Goal: Task Accomplishment & Management: Manage account settings

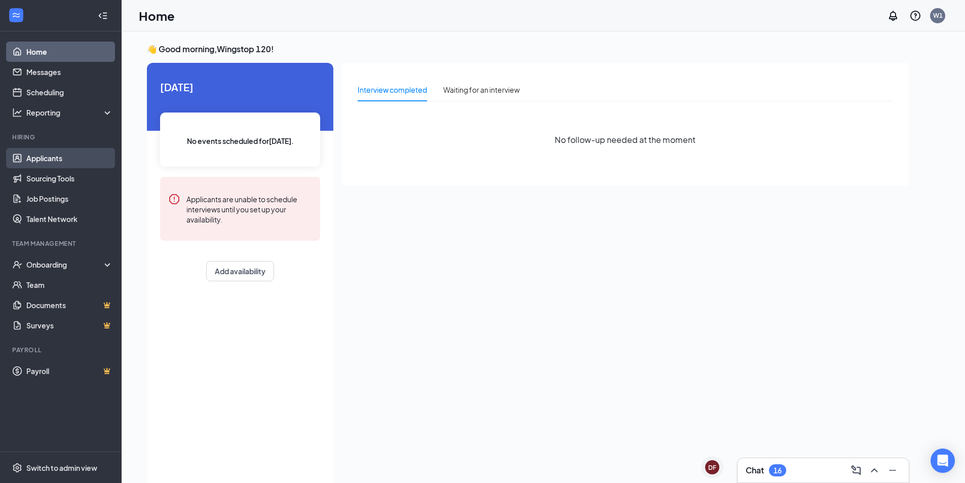
click at [41, 156] on link "Applicants" at bounding box center [69, 158] width 87 height 20
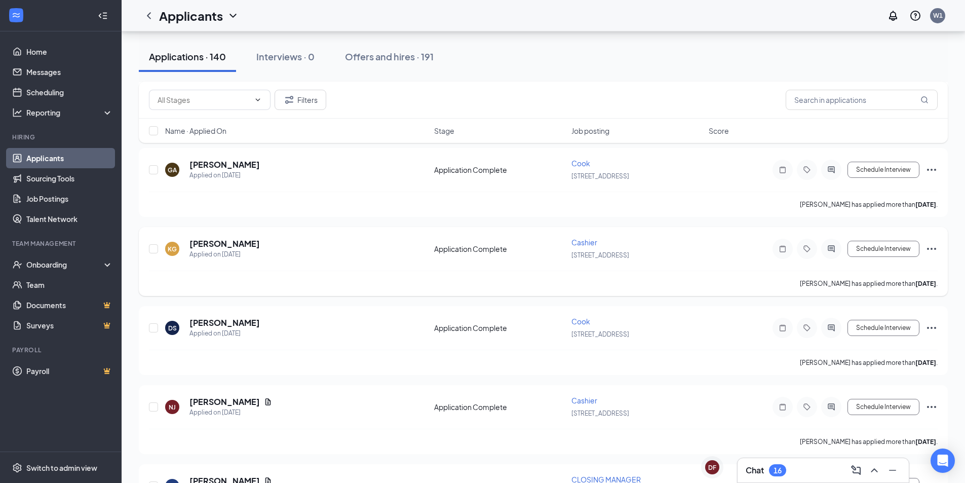
scroll to position [1368, 0]
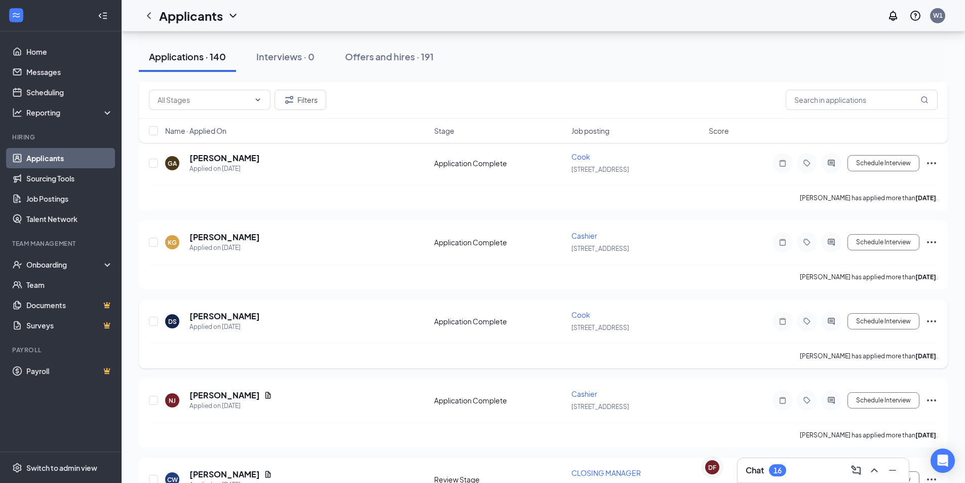
click at [583, 315] on span "Cook" at bounding box center [581, 314] width 19 height 9
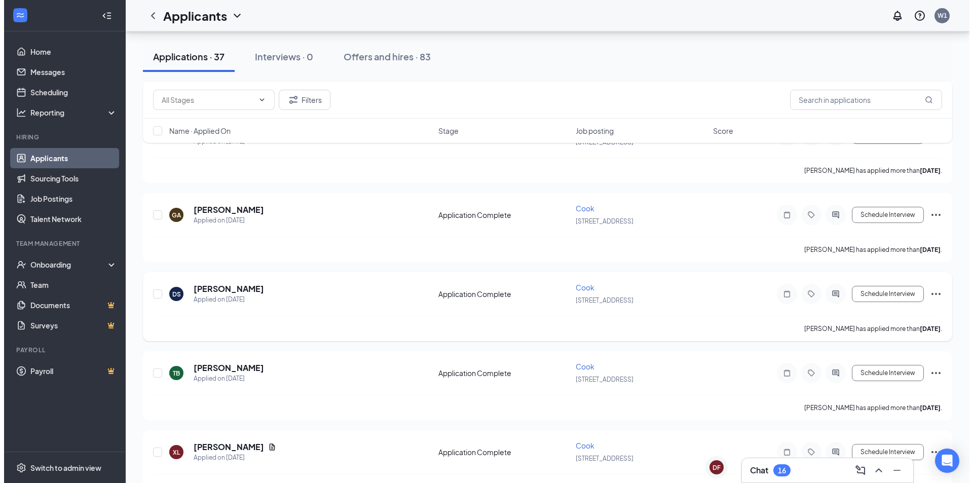
scroll to position [253, 0]
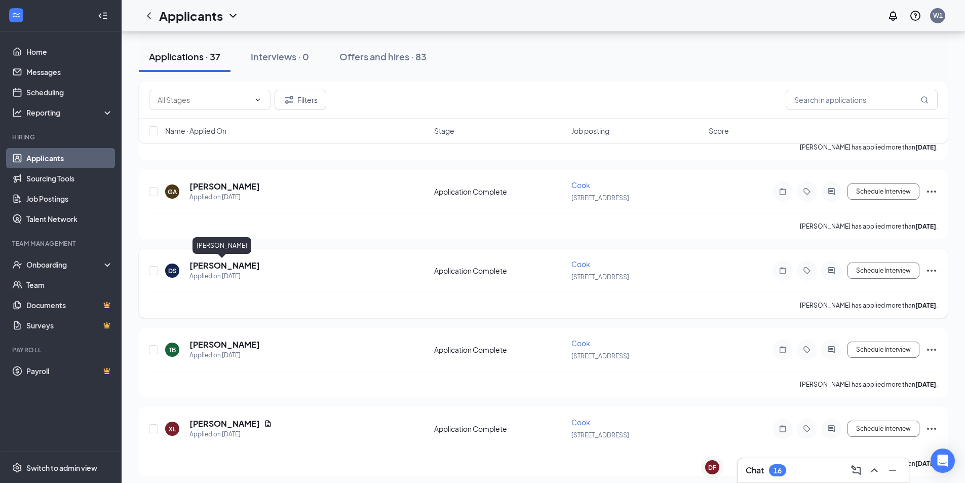
click at [207, 265] on h5 "[PERSON_NAME]" at bounding box center [225, 265] width 70 height 11
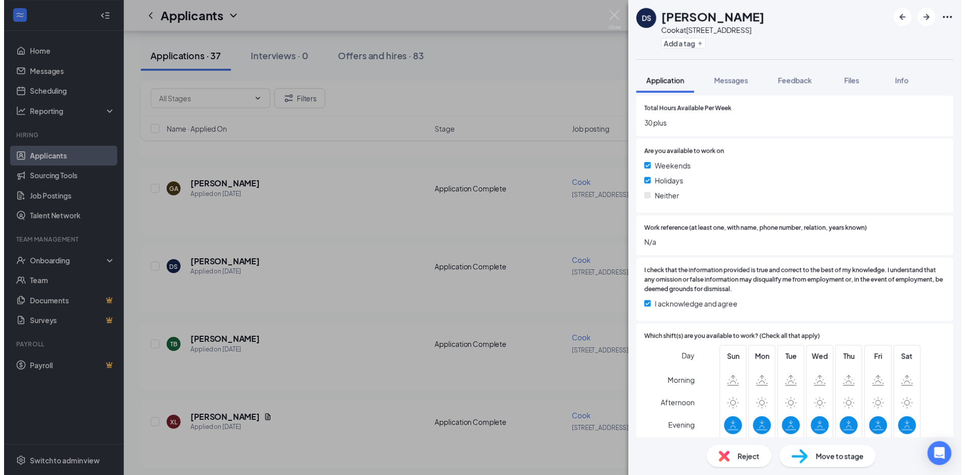
scroll to position [391, 0]
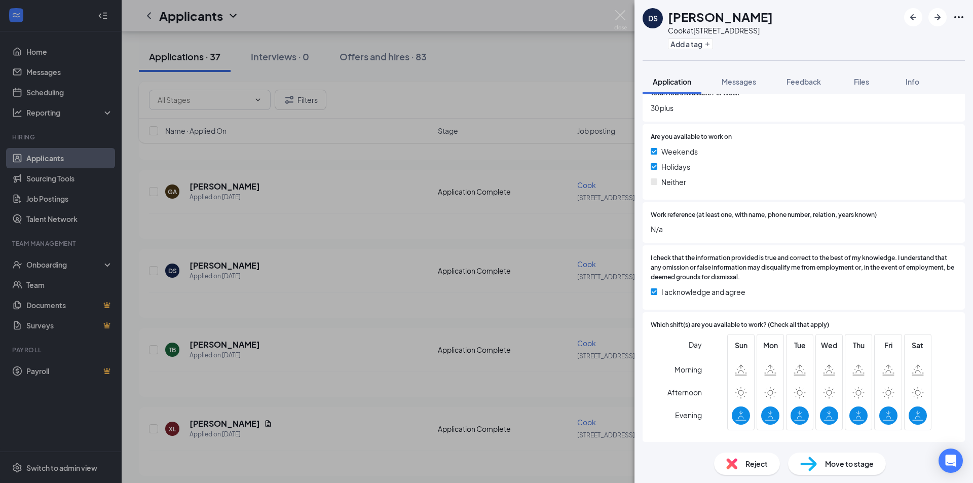
drag, startPoint x: 592, startPoint y: 96, endPoint x: 617, endPoint y: 82, distance: 28.3
click at [592, 96] on div "DS Diamond [PERSON_NAME] Cook at [STREET_ADDRESS] Add a tag Application Message…" at bounding box center [486, 241] width 973 height 483
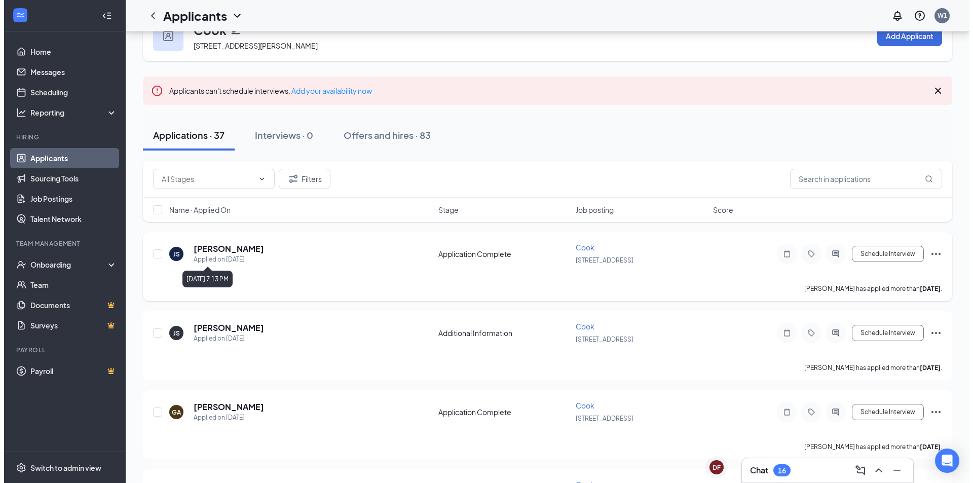
scroll to position [51, 0]
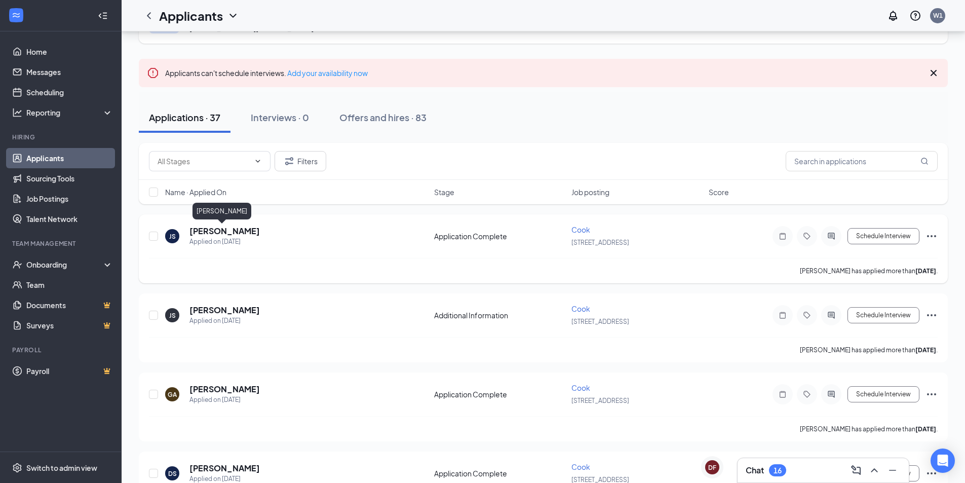
click at [226, 229] on h5 "[PERSON_NAME]" at bounding box center [225, 230] width 70 height 11
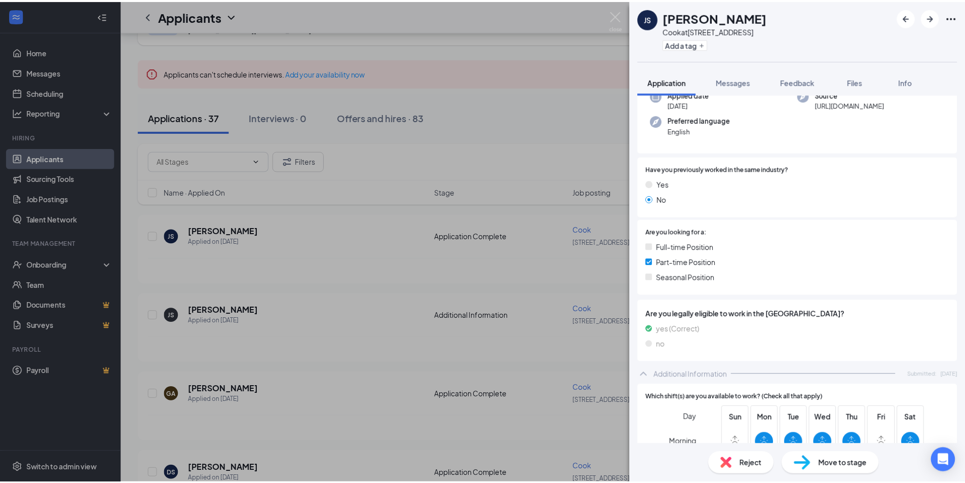
scroll to position [203, 0]
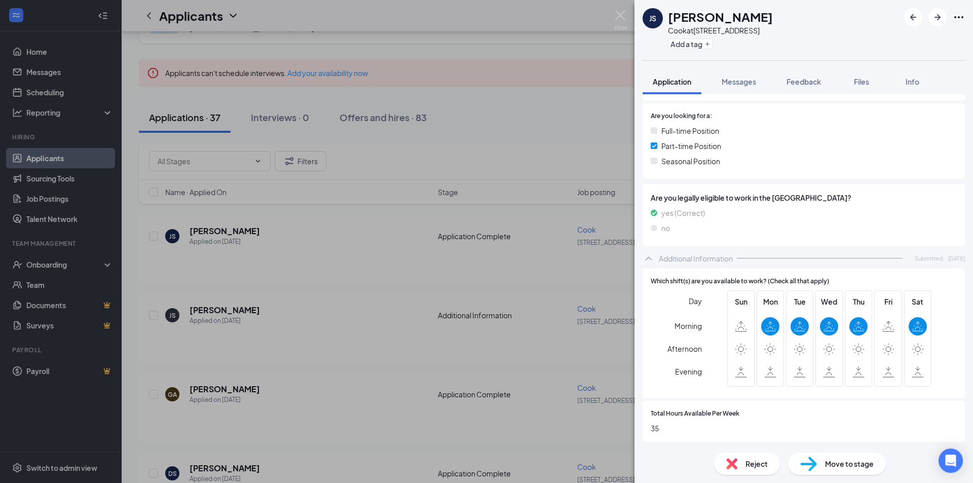
click at [398, 258] on div "[PERSON_NAME] [PERSON_NAME] at [STREET_ADDRESS] Add a tag Application Messages …" at bounding box center [486, 241] width 973 height 483
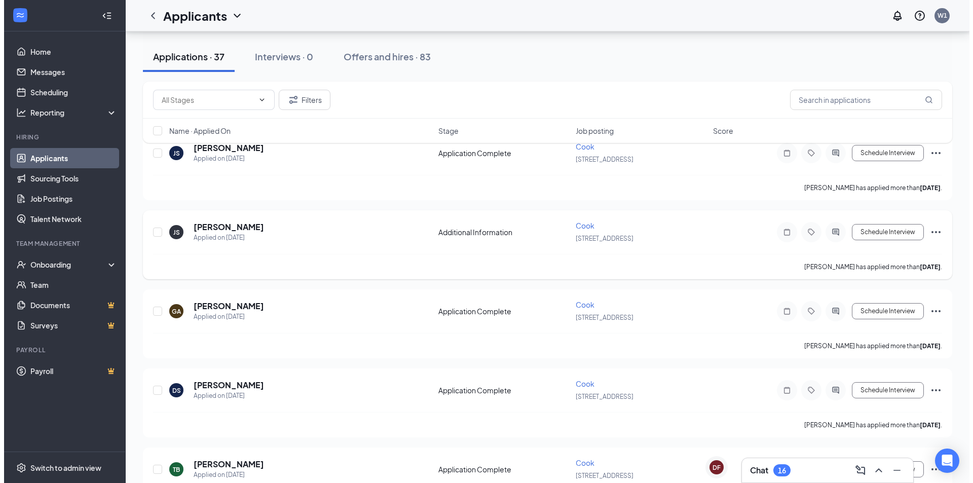
scroll to position [152, 0]
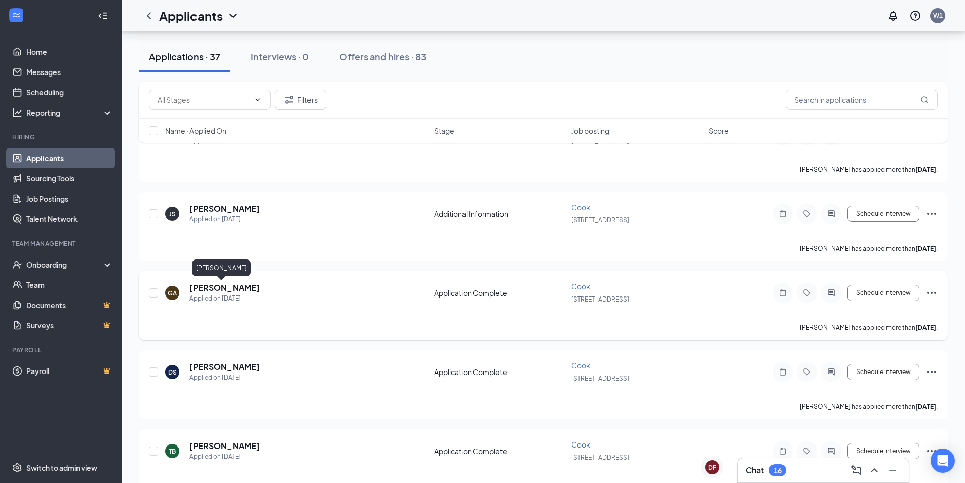
click at [211, 291] on h5 "[PERSON_NAME]" at bounding box center [225, 287] width 70 height 11
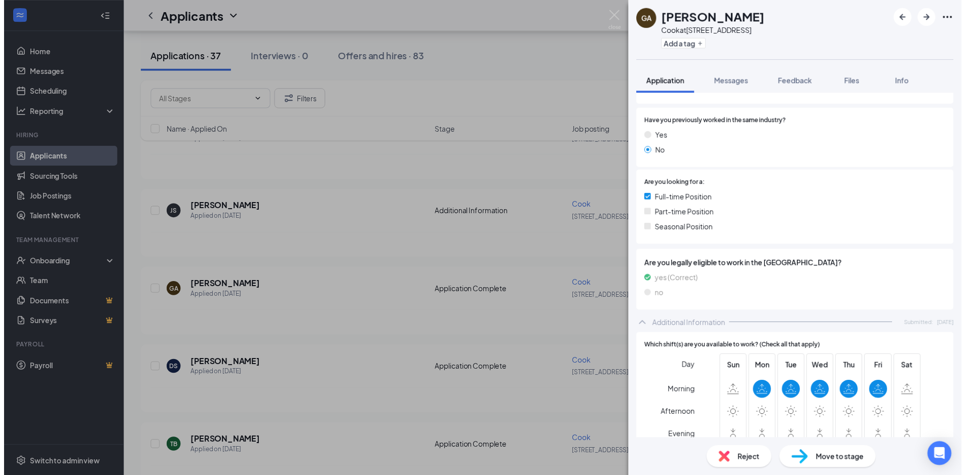
scroll to position [152, 0]
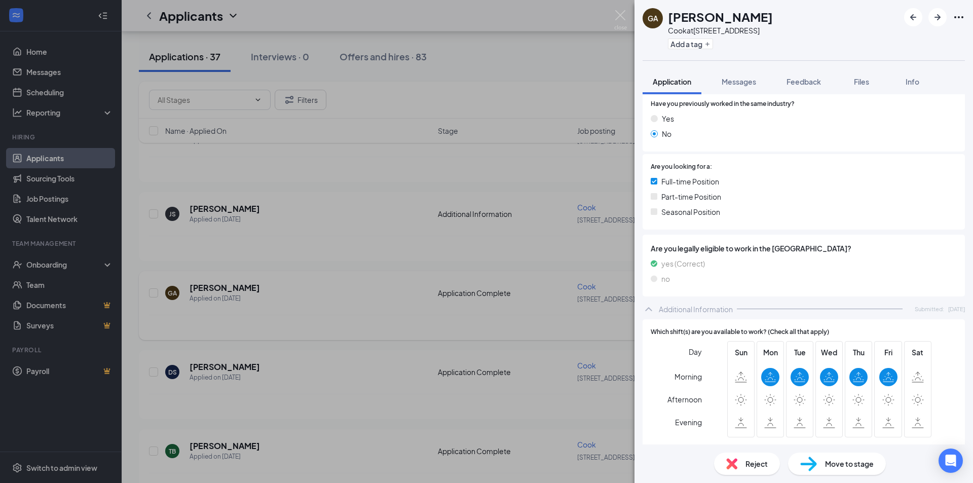
drag, startPoint x: 351, startPoint y: 297, endPoint x: 367, endPoint y: 286, distance: 19.7
click at [350, 297] on div "GA [PERSON_NAME] at [STREET_ADDRESS] Add a tag Application Messages Feedback Fi…" at bounding box center [486, 241] width 973 height 483
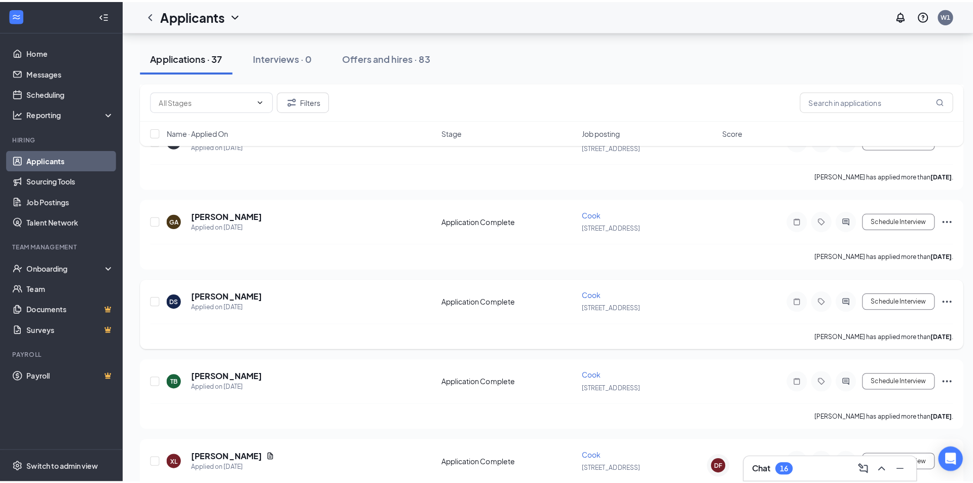
scroll to position [253, 0]
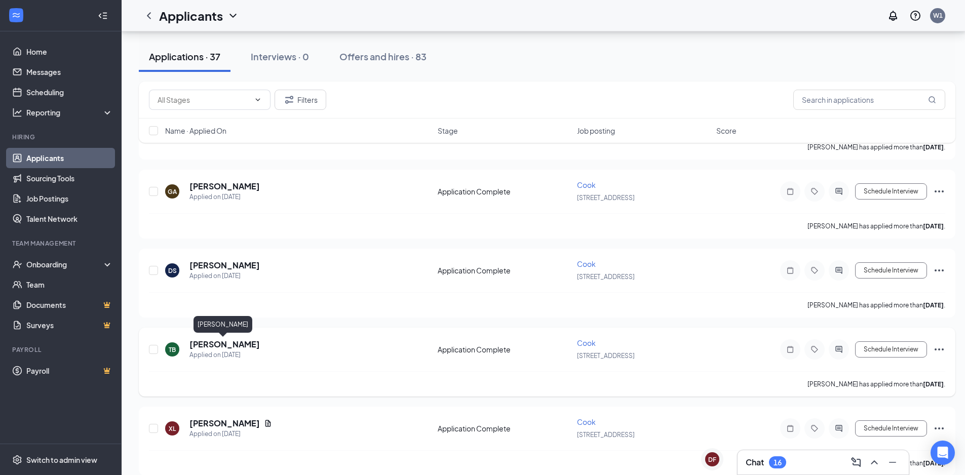
click at [234, 343] on h5 "[PERSON_NAME]" at bounding box center [225, 344] width 70 height 11
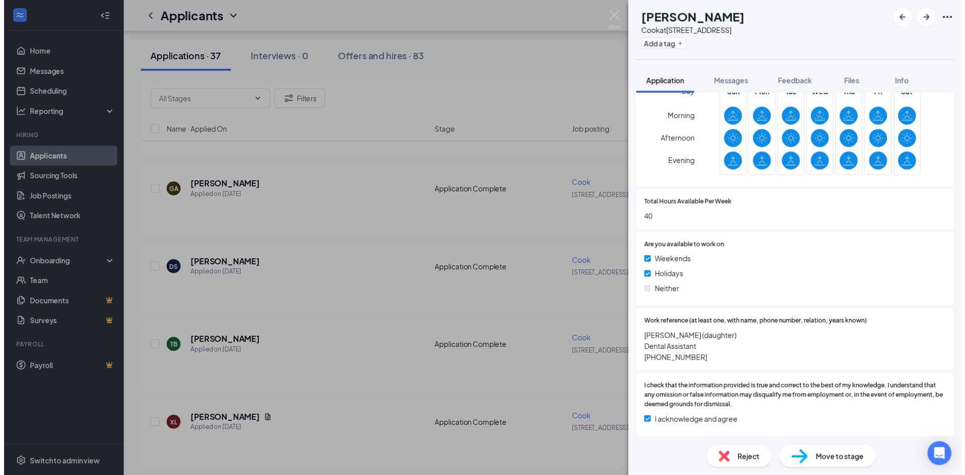
scroll to position [413, 0]
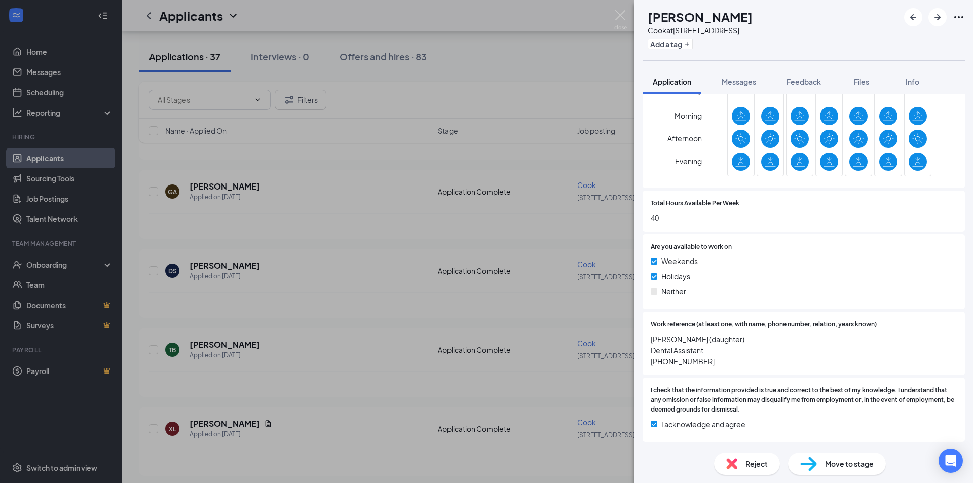
click at [336, 241] on div "TB [PERSON_NAME] at [STREET_ADDRESS] Add a tag Application Messages Feedback Fi…" at bounding box center [486, 241] width 973 height 483
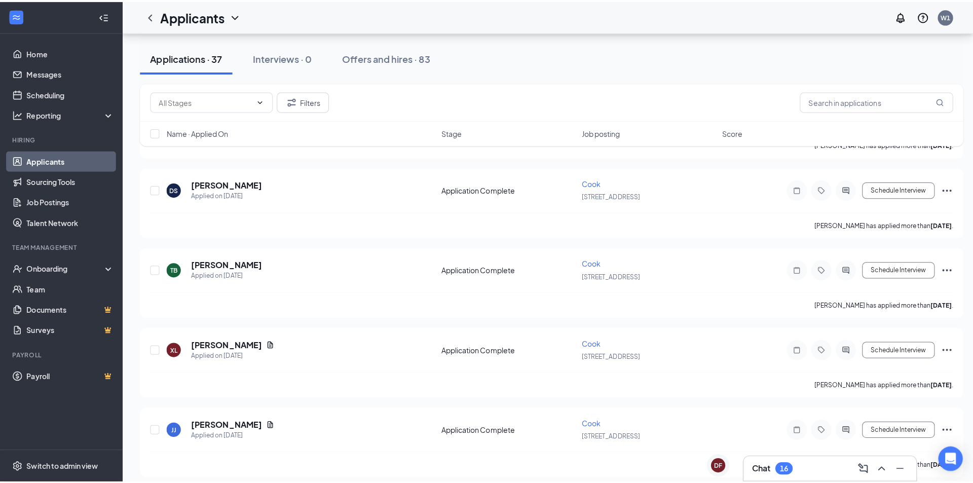
scroll to position [355, 0]
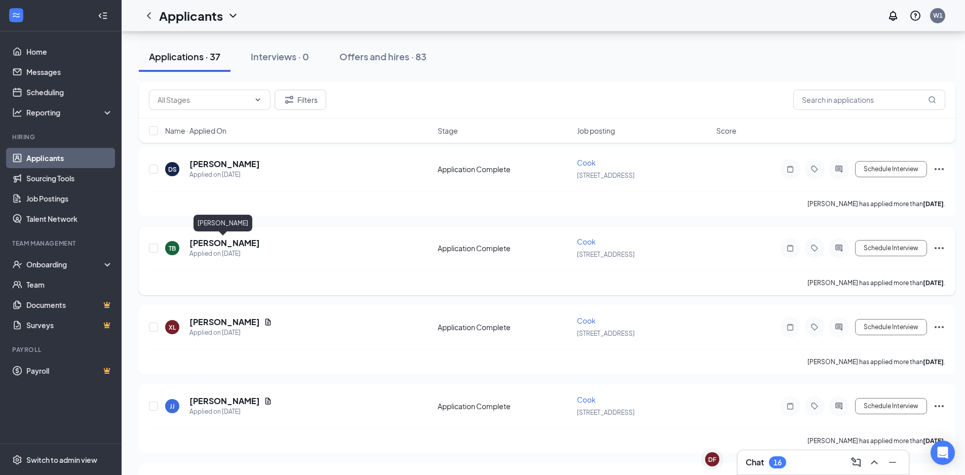
click at [208, 245] on h5 "[PERSON_NAME]" at bounding box center [225, 243] width 70 height 11
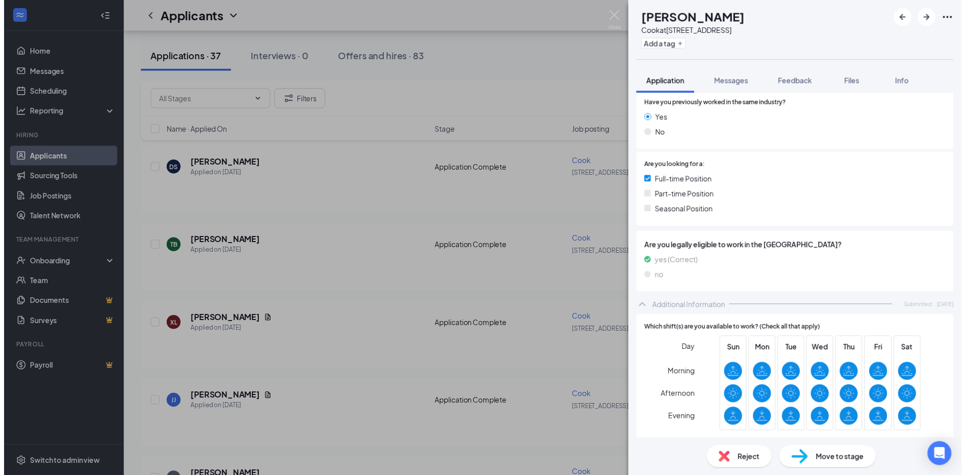
scroll to position [203, 0]
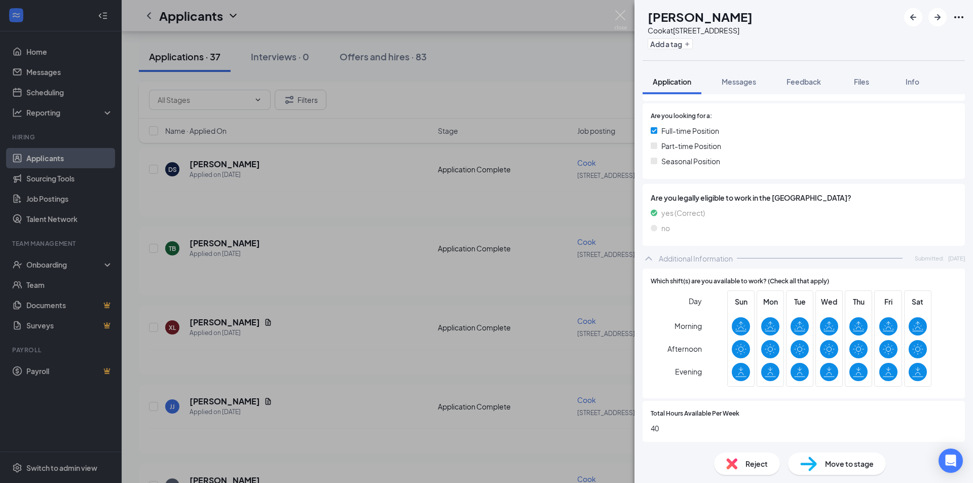
click at [368, 288] on div "TB [PERSON_NAME] at [STREET_ADDRESS] Add a tag Application Messages Feedback Fi…" at bounding box center [486, 241] width 973 height 483
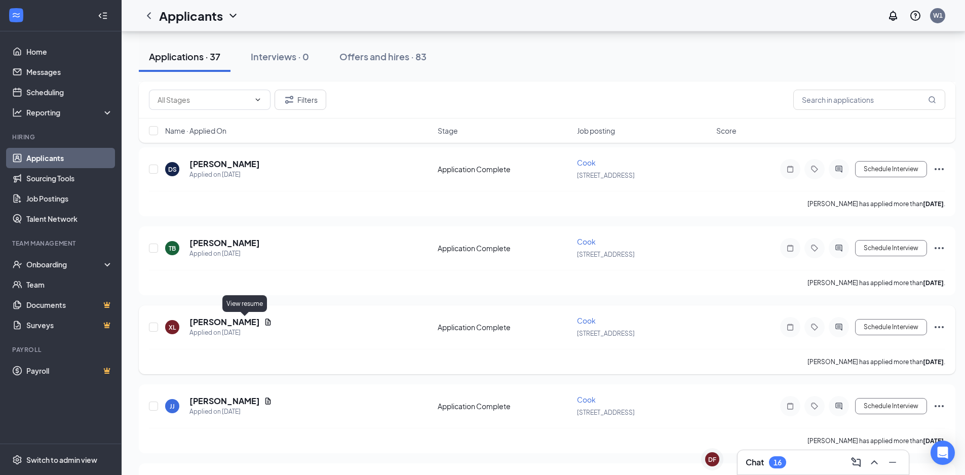
click at [264, 323] on icon "Document" at bounding box center [268, 322] width 8 height 8
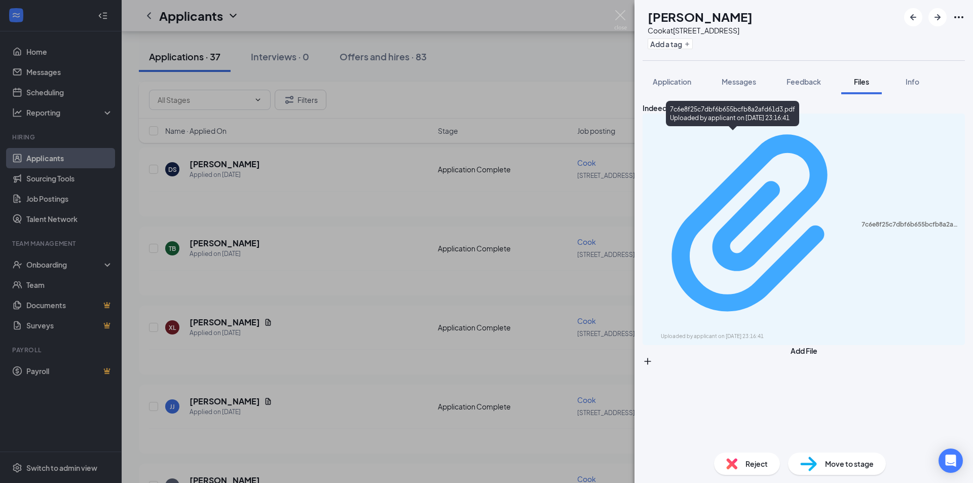
click at [822, 139] on div "7c6e8f25c7dbf6b655bcfb8a2afd61d3.pdf" at bounding box center [804, 224] width 310 height 213
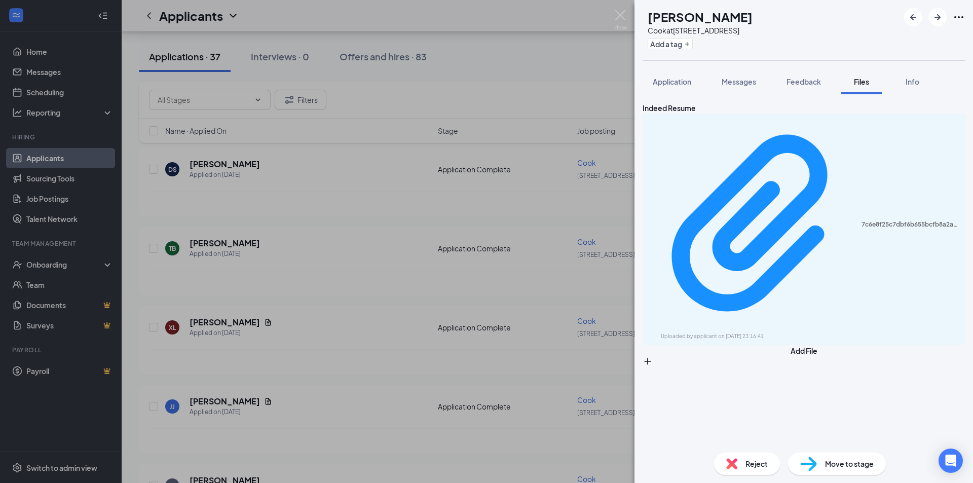
click at [375, 270] on div "XL [PERSON_NAME] at [STREET_ADDRESS] Add a tag Application Messages Feedback Fi…" at bounding box center [486, 241] width 973 height 483
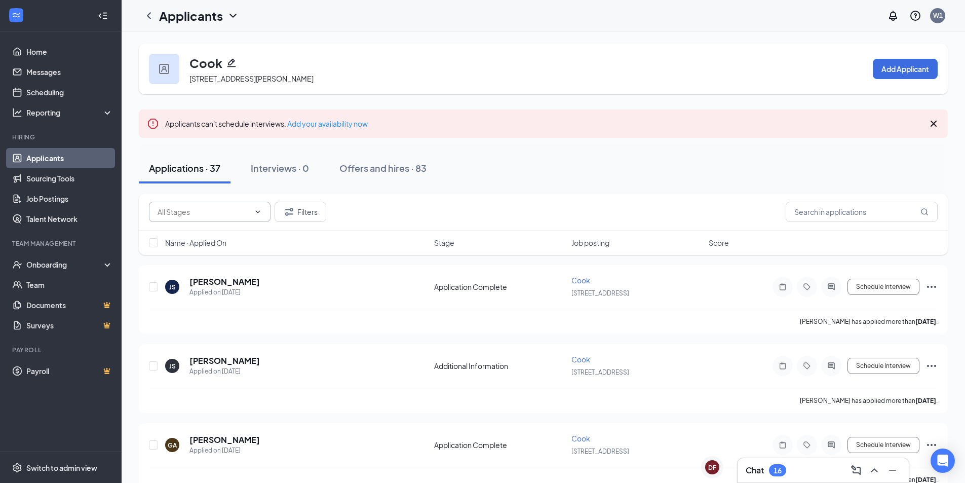
click at [258, 210] on icon "ChevronDown" at bounding box center [258, 212] width 8 height 8
click at [372, 202] on div "Filters" at bounding box center [543, 212] width 789 height 20
click at [49, 158] on link "Applicants" at bounding box center [69, 158] width 87 height 20
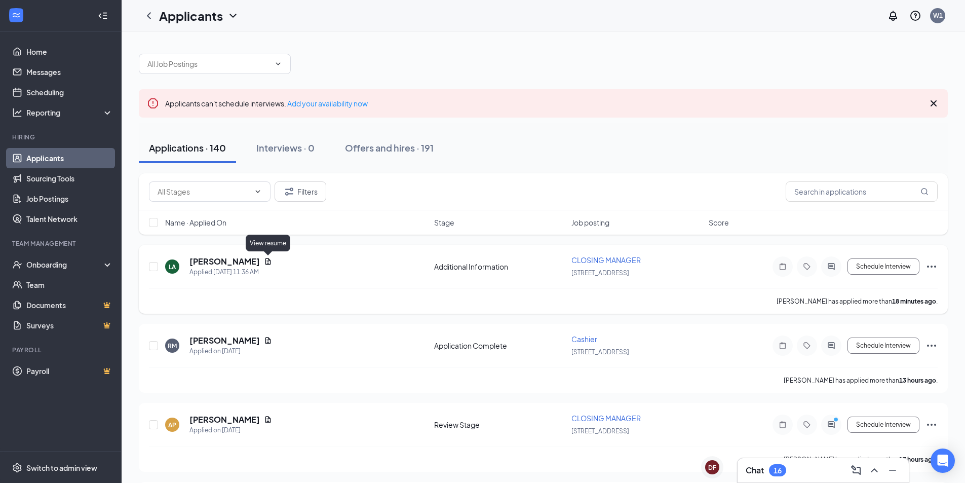
click at [267, 263] on icon "Document" at bounding box center [269, 261] width 6 height 7
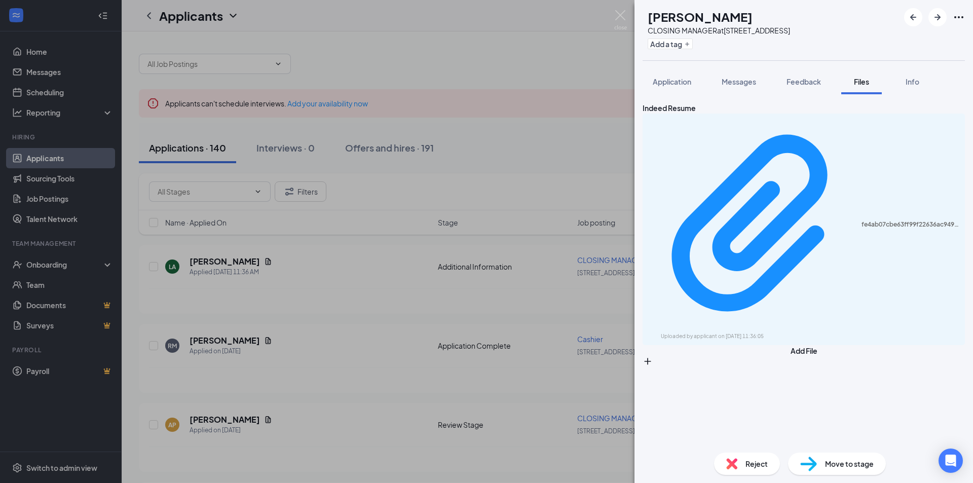
click at [839, 147] on div "fe4ab07cbe63ff99f22636ac9492bc81.pdf Uploaded by applicant on [DATE] 11:36:05" at bounding box center [804, 230] width 322 height 232
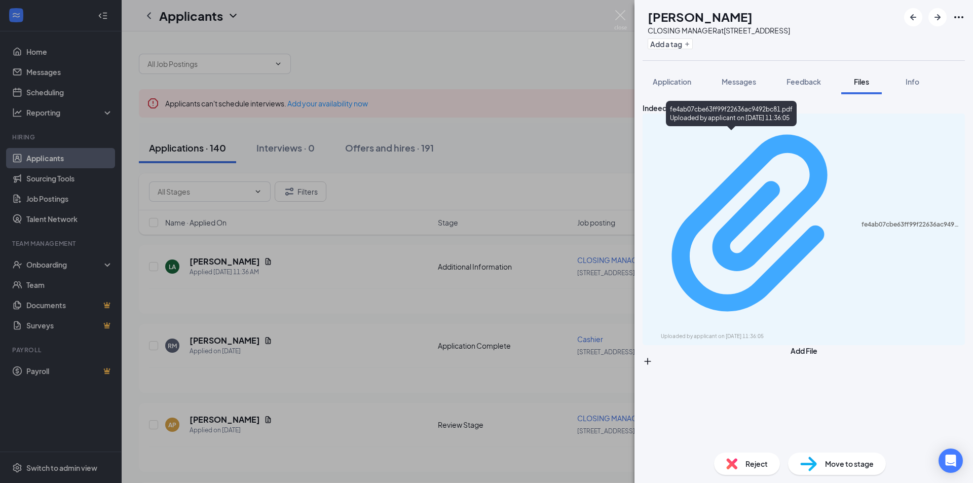
click at [747, 332] on div "Uploaded by applicant on [DATE] 11:36:05" at bounding box center [737, 336] width 152 height 8
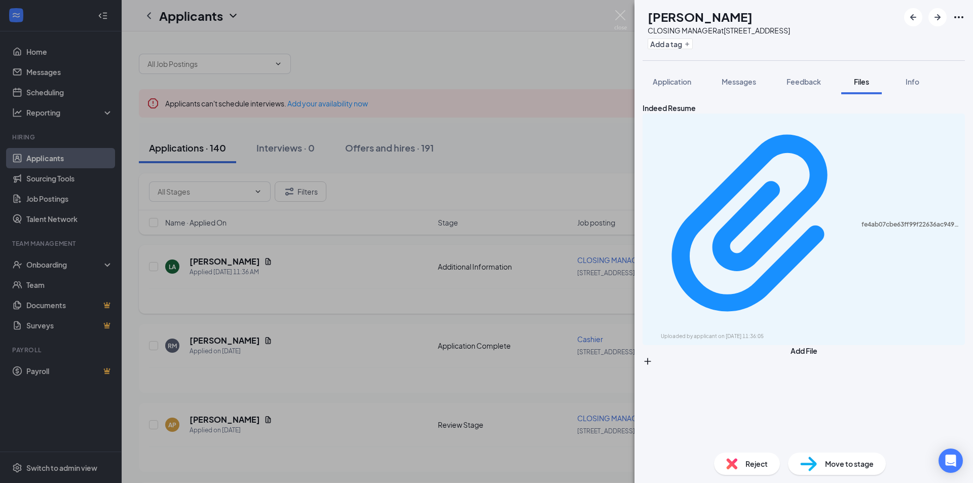
drag, startPoint x: 392, startPoint y: 255, endPoint x: 385, endPoint y: 266, distance: 12.8
click at [391, 258] on div "LA [PERSON_NAME] CLOSING MANAGER at [STREET_ADDRESS] Add a tag Application Mess…" at bounding box center [486, 241] width 973 height 483
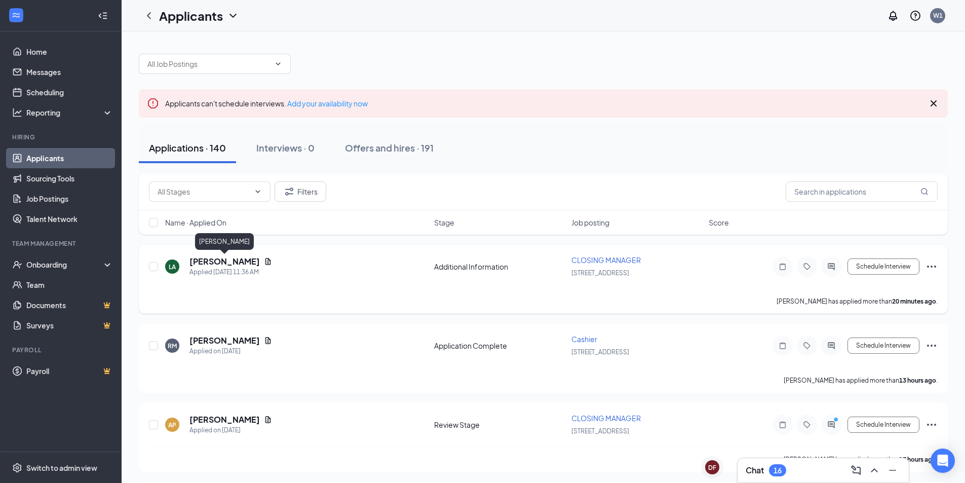
click at [246, 260] on h5 "[PERSON_NAME]" at bounding box center [225, 261] width 70 height 11
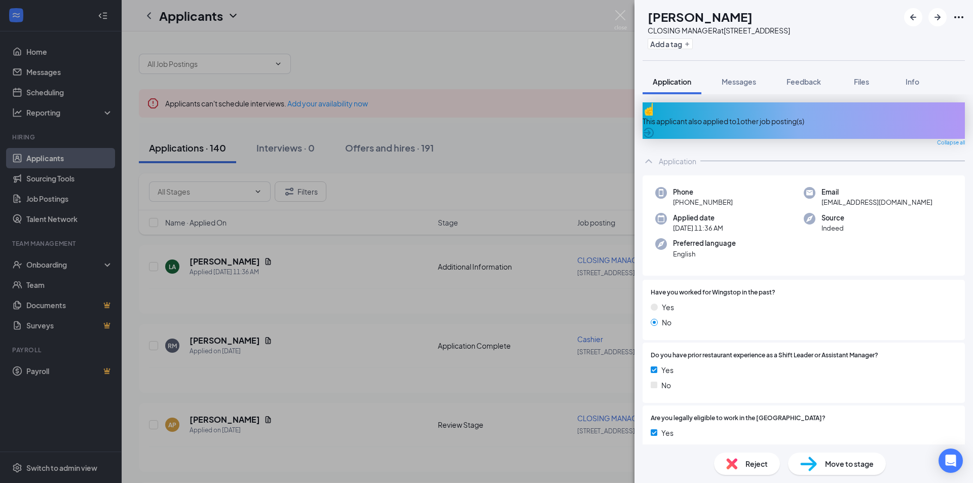
click at [384, 290] on div "LA [PERSON_NAME] CLOSING MANAGER at [STREET_ADDRESS] Add a tag Application Mess…" at bounding box center [486, 241] width 973 height 483
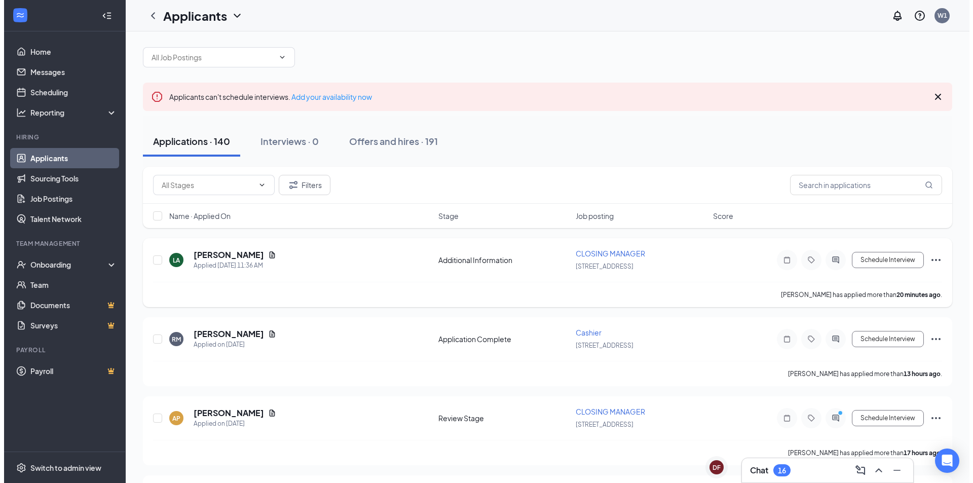
scroll to position [51, 0]
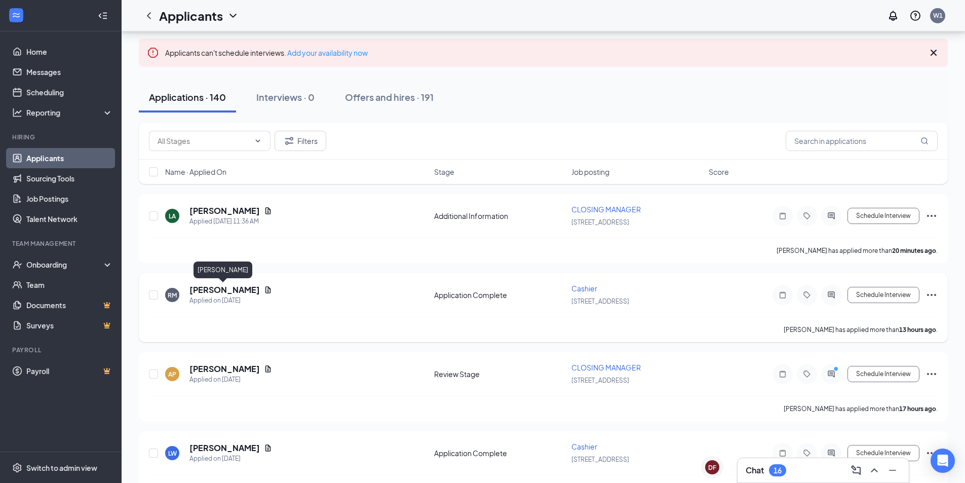
click at [242, 291] on h5 "[PERSON_NAME]" at bounding box center [225, 289] width 70 height 11
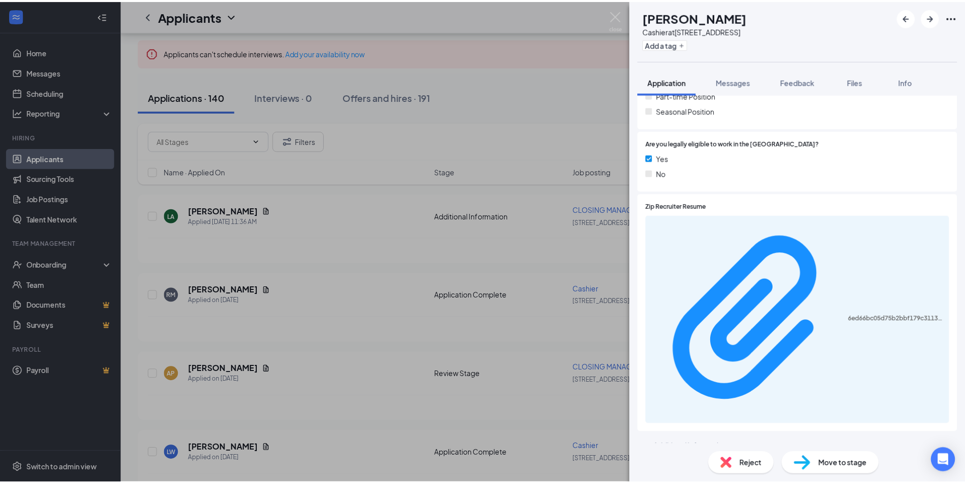
scroll to position [304, 0]
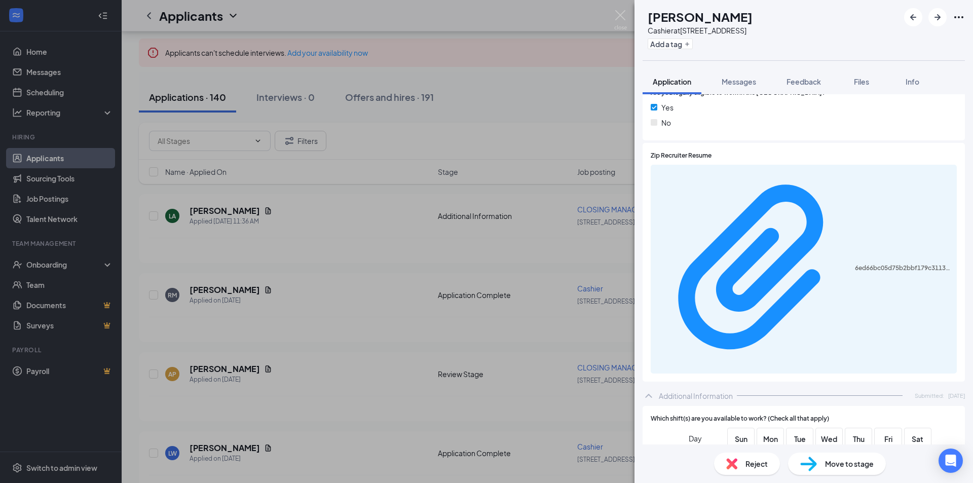
click at [539, 281] on div "RM [PERSON_NAME] Cashier at [STREET_ADDRESS] Add a tag Application Messages Fee…" at bounding box center [486, 241] width 973 height 483
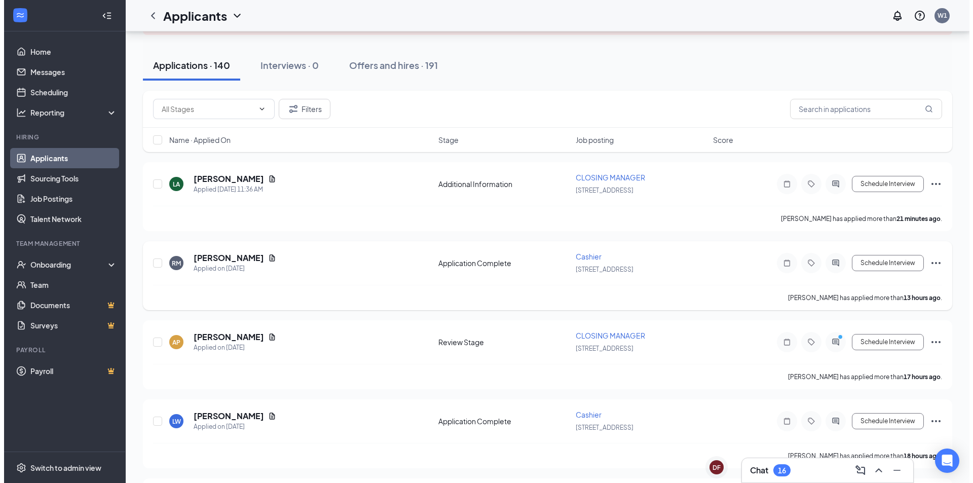
scroll to position [101, 0]
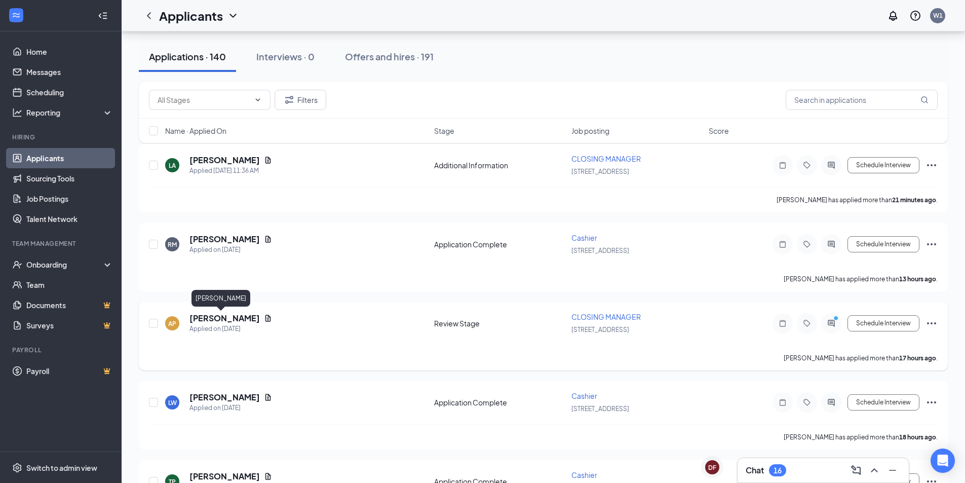
click at [208, 317] on h5 "[PERSON_NAME]" at bounding box center [225, 318] width 70 height 11
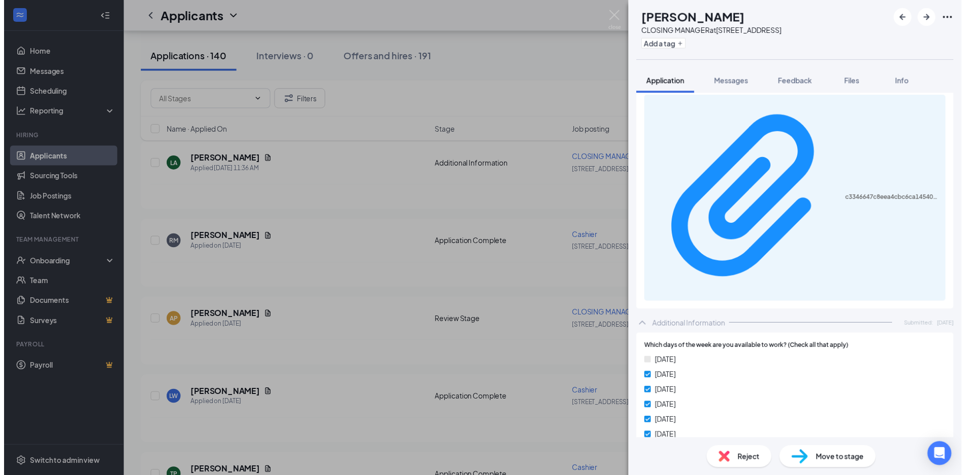
scroll to position [405, 0]
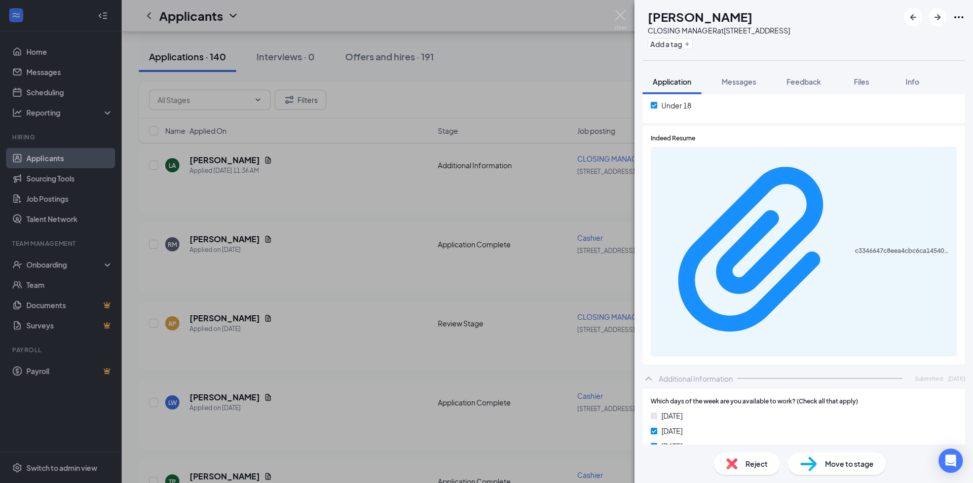
click at [404, 283] on div "AP [PERSON_NAME] CLOSING MANAGER at [STREET_ADDRESS] Add a tag Application Mess…" at bounding box center [486, 241] width 973 height 483
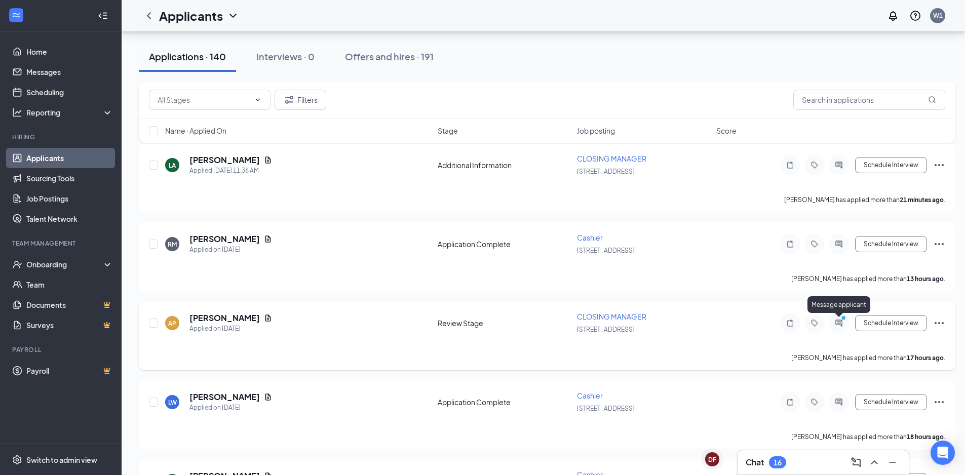
click at [835, 324] on icon "ActiveChat" at bounding box center [839, 323] width 12 height 8
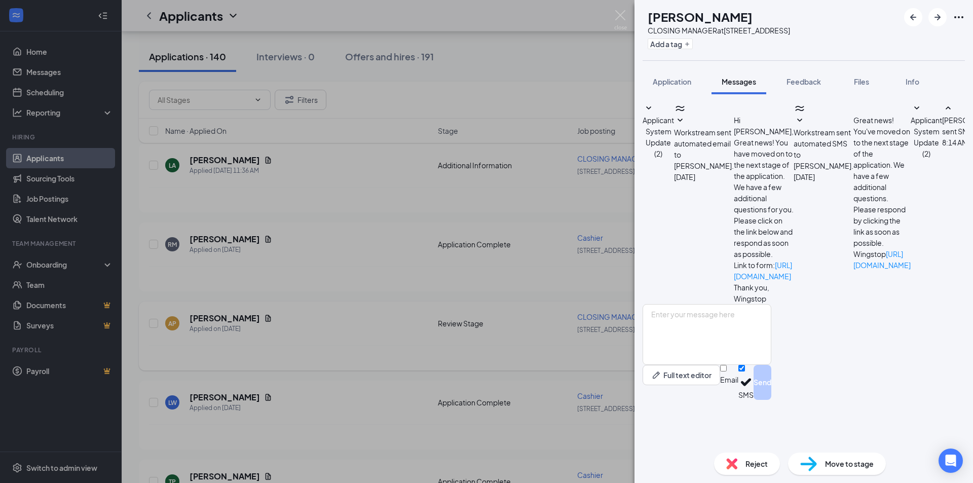
click at [573, 89] on div "AP [PERSON_NAME] CLOSING MANAGER at [STREET_ADDRESS] Add a tag Application Mess…" at bounding box center [486, 241] width 973 height 483
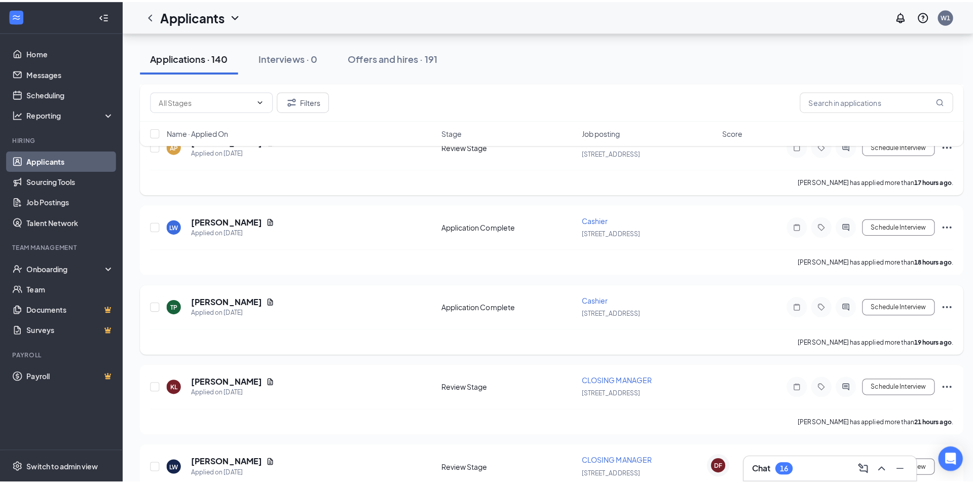
scroll to position [304, 0]
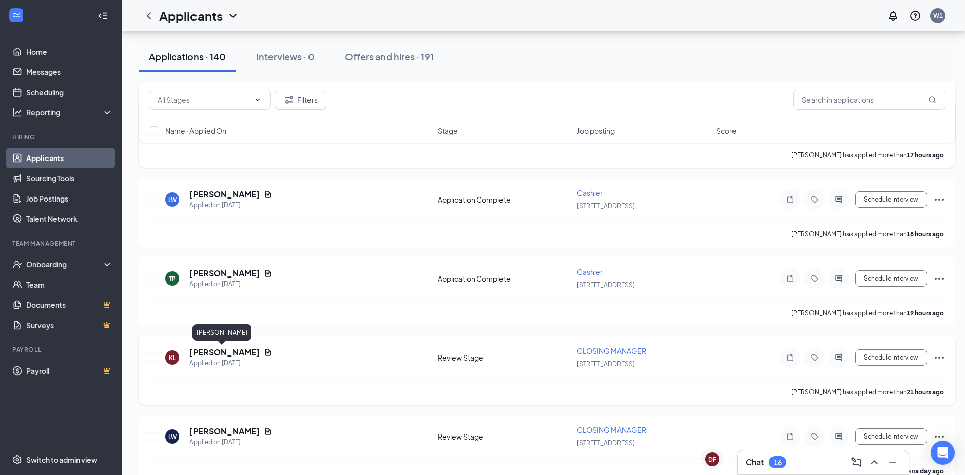
click at [222, 354] on h5 "[PERSON_NAME]" at bounding box center [225, 352] width 70 height 11
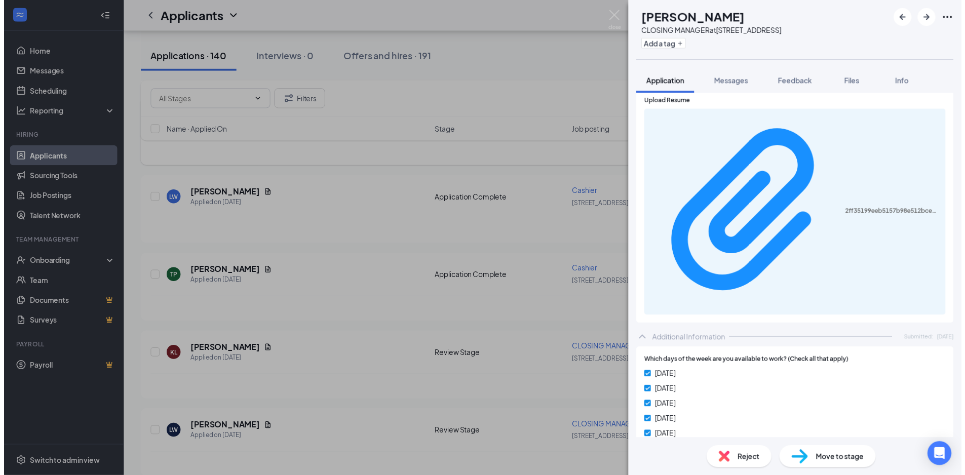
scroll to position [456, 0]
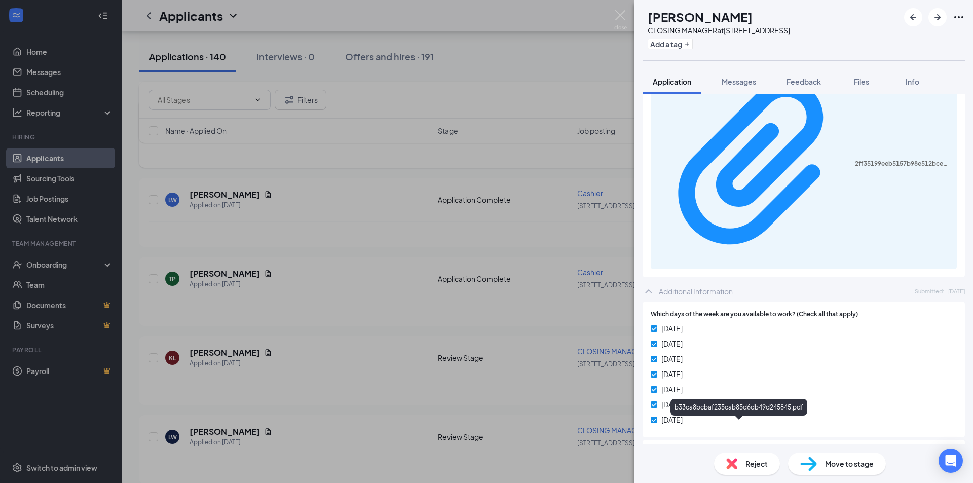
click at [344, 175] on div "[PERSON_NAME] CLOSING MANAGER at [STREET_ADDRESS] Add a tag Application Message…" at bounding box center [486, 241] width 973 height 483
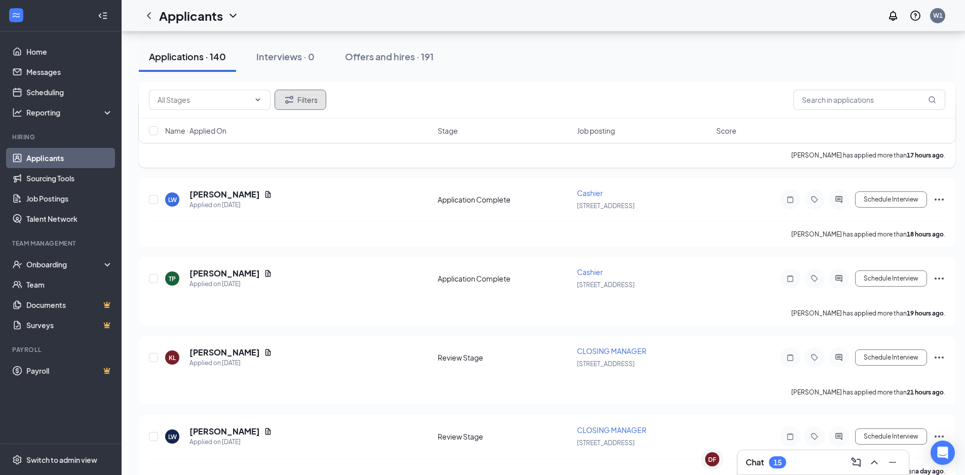
click at [308, 98] on button "Filters" at bounding box center [301, 100] width 52 height 20
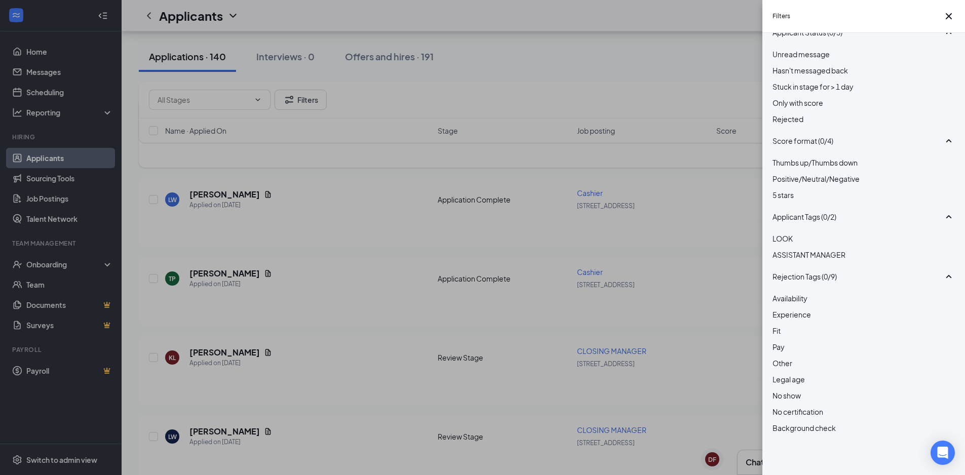
scroll to position [95, 0]
click at [650, 177] on div "Filters Applicant Status (0/5) Unread message Hasn't messaged back Stuck in sta…" at bounding box center [482, 237] width 965 height 475
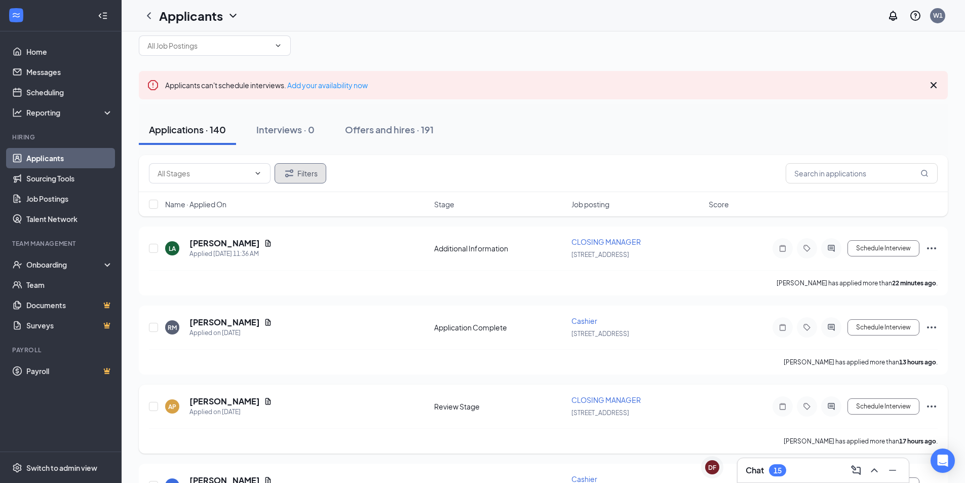
scroll to position [0, 0]
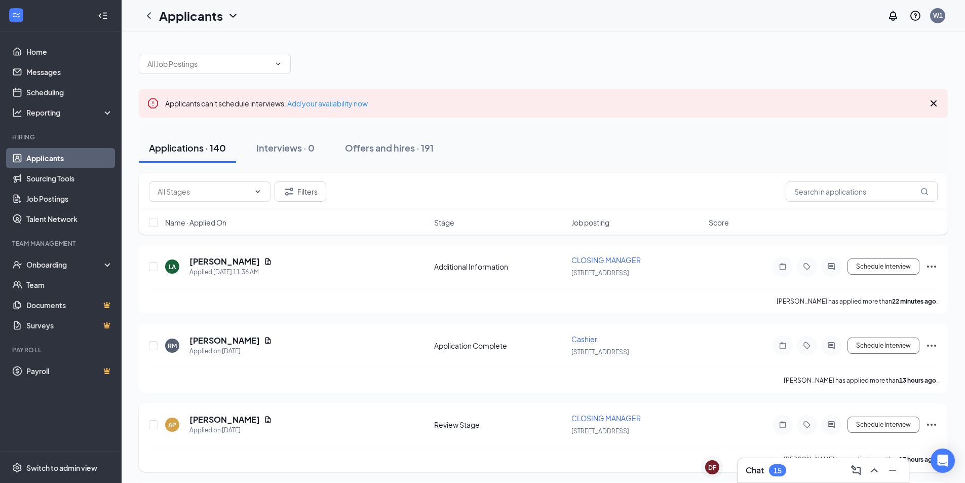
click at [936, 100] on icon "Cross" at bounding box center [934, 103] width 12 height 12
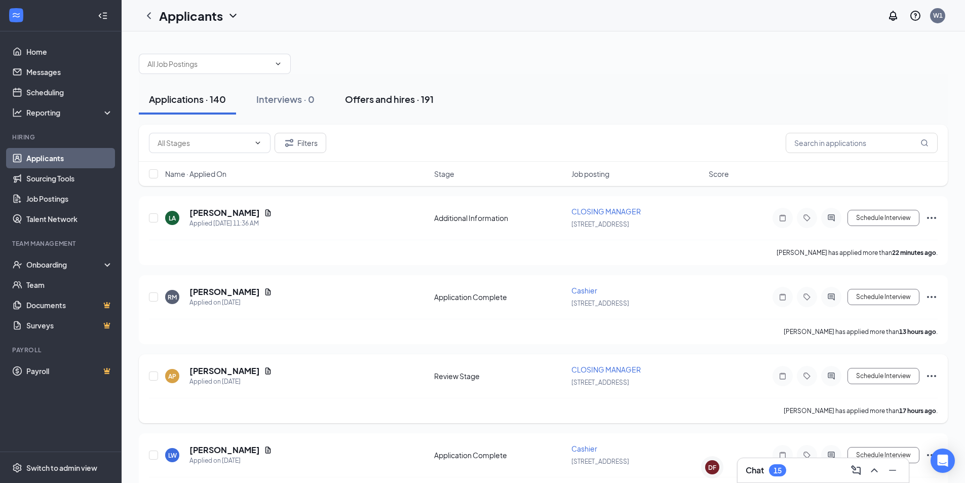
click at [388, 99] on div "Offers and hires · 191" at bounding box center [389, 99] width 89 height 13
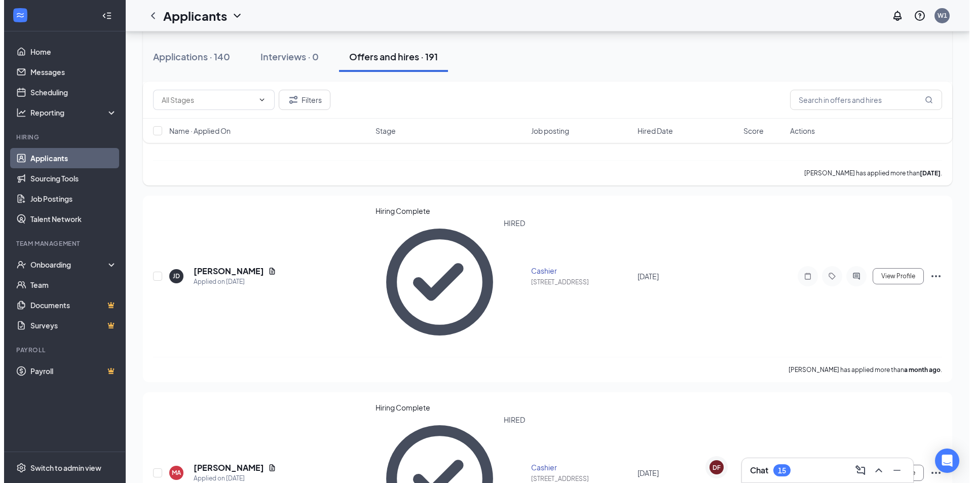
scroll to position [203, 0]
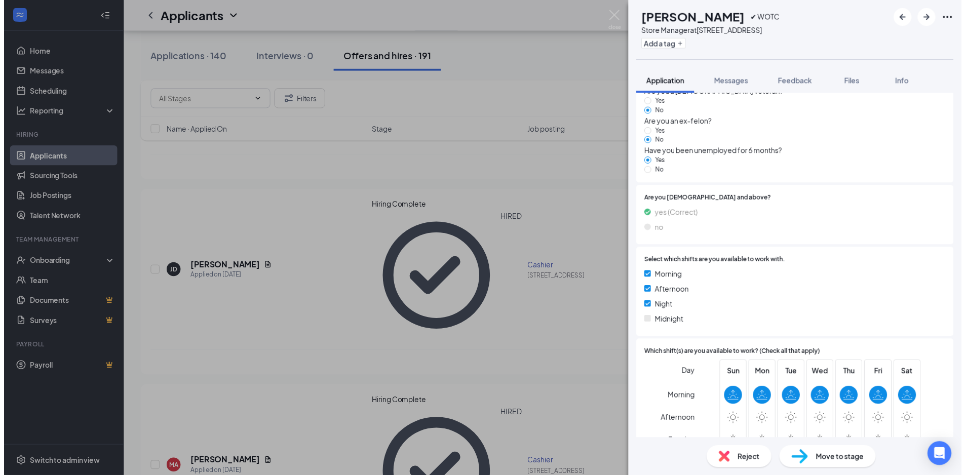
scroll to position [1010, 0]
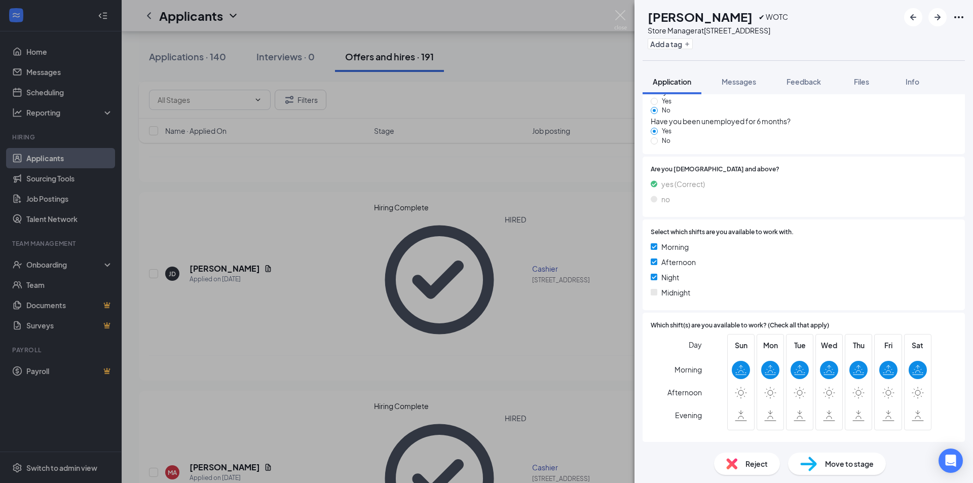
click at [502, 228] on div "DS [PERSON_NAME] ✔ WOTC Store Manager at [STREET_ADDRESS] Add a tag Application…" at bounding box center [486, 241] width 973 height 483
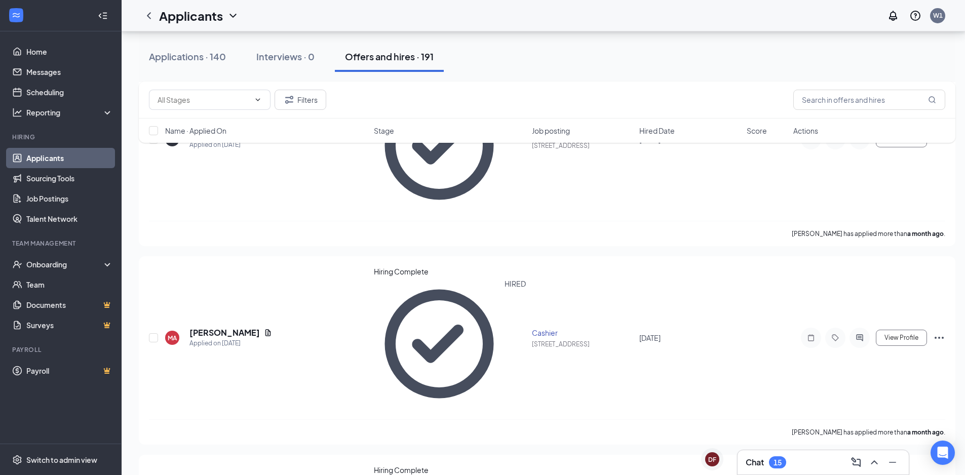
scroll to position [355, 0]
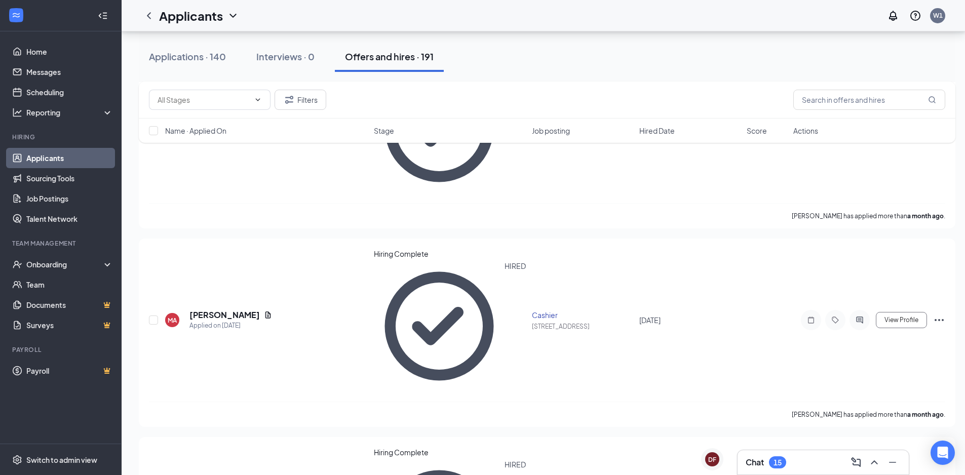
click at [769, 461] on div "15" at bounding box center [777, 463] width 17 height 12
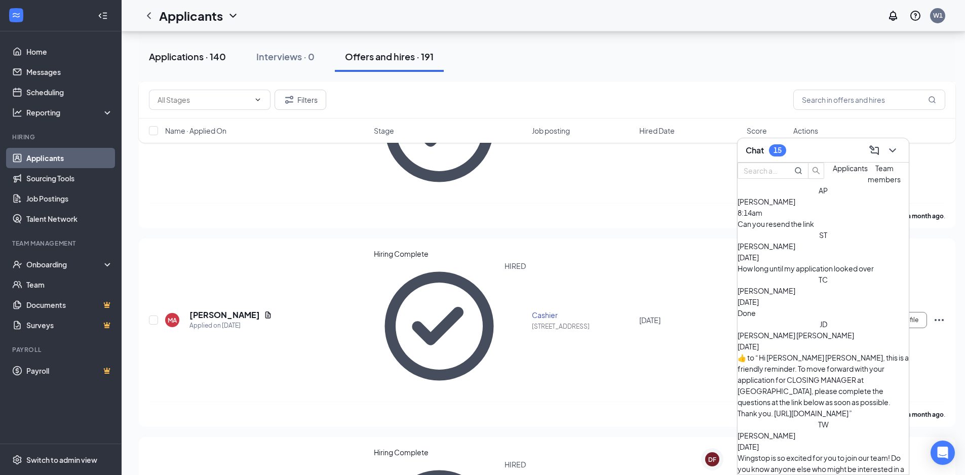
click at [177, 55] on div "Applications · 140" at bounding box center [187, 56] width 77 height 13
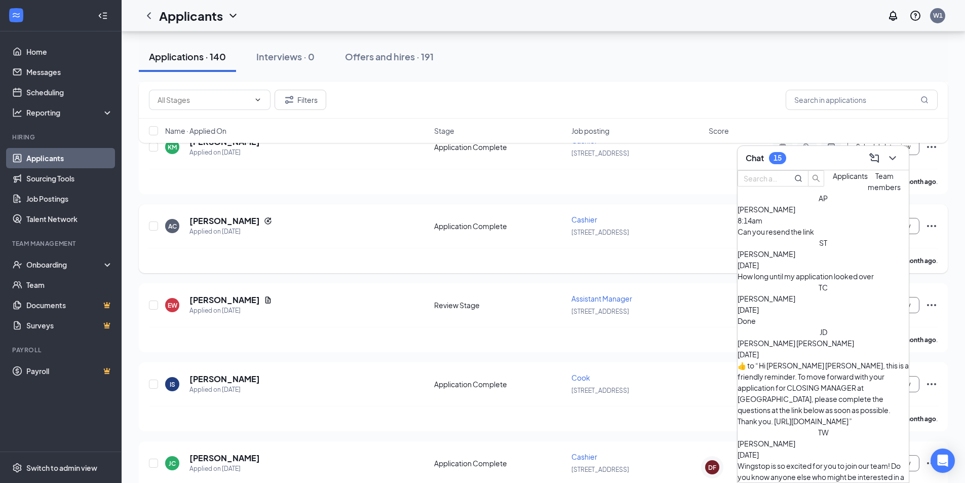
scroll to position [10782, 0]
